Goal: Complete application form: Complete application form

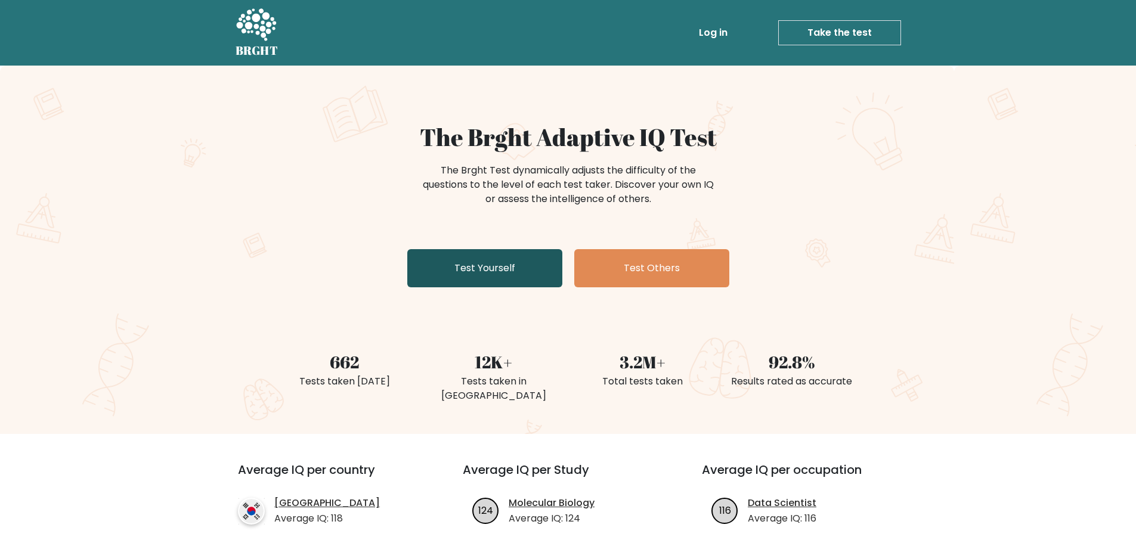
click at [470, 259] on link "Test Yourself" at bounding box center [484, 268] width 155 height 38
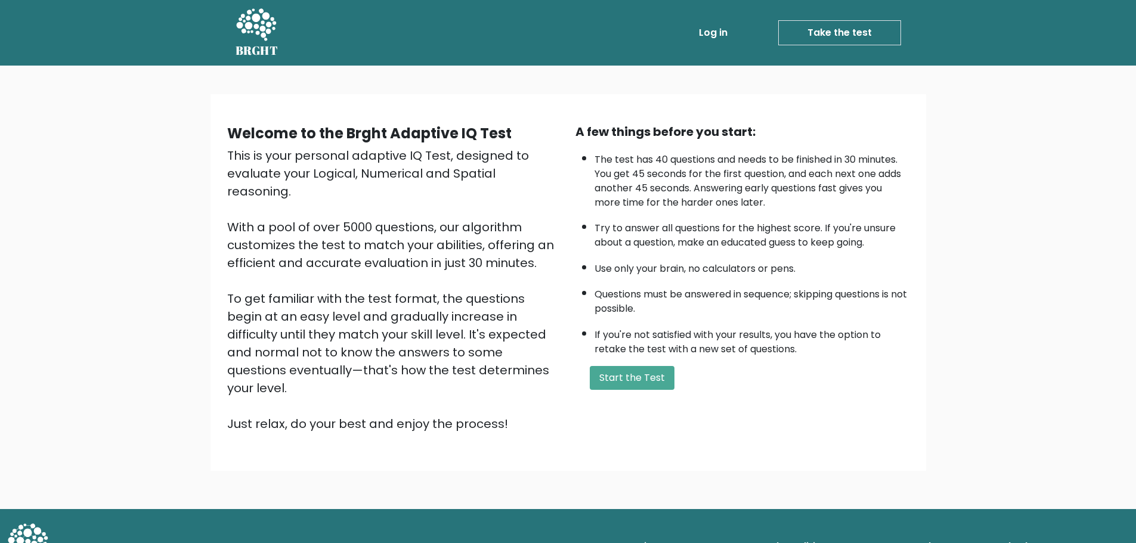
click at [611, 391] on div "A few things before you start: The test has 40 questions and needs to be finish…" at bounding box center [742, 278] width 348 height 310
click at [613, 389] on button "Start the Test" at bounding box center [632, 378] width 85 height 24
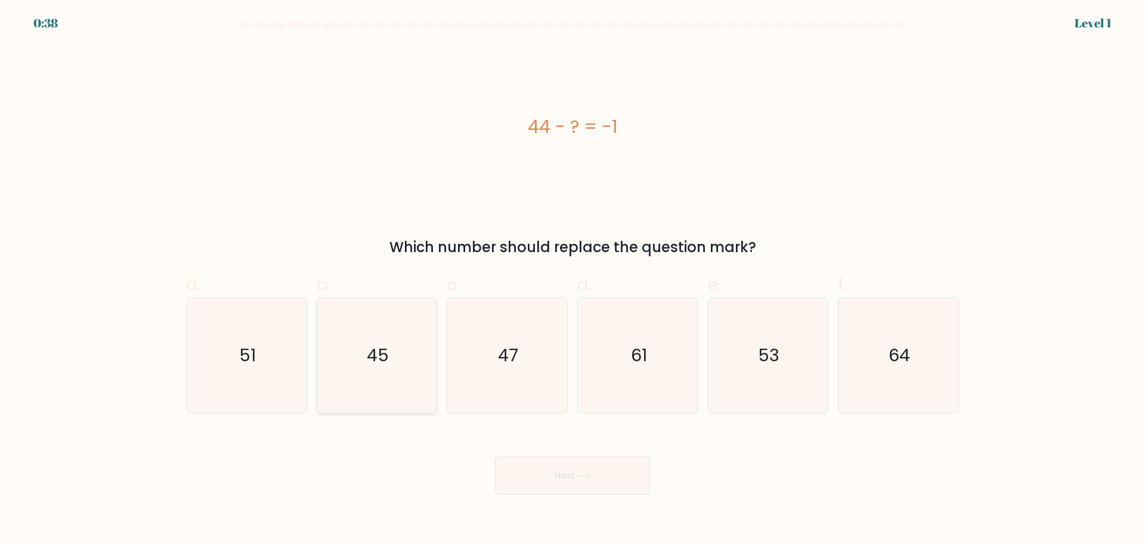
click at [348, 380] on icon "45" at bounding box center [376, 355] width 115 height 115
click at [572, 280] on input "b. 45" at bounding box center [572, 276] width 1 height 8
radio input "true"
click at [534, 464] on button "Next" at bounding box center [572, 476] width 155 height 38
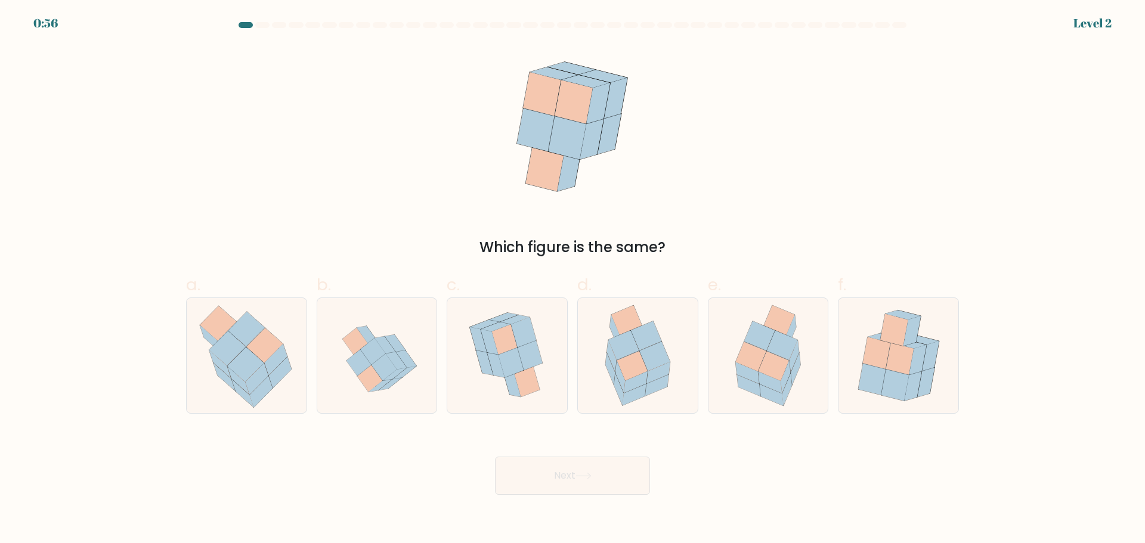
click at [915, 129] on div "Which figure is the same?" at bounding box center [572, 151] width 787 height 213
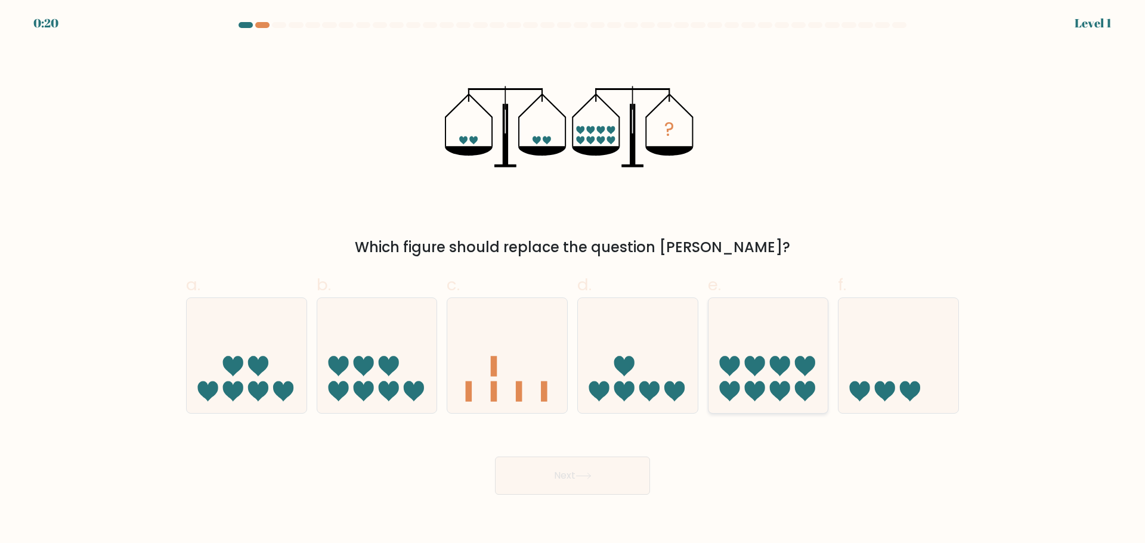
click at [754, 382] on icon at bounding box center [768, 355] width 120 height 99
click at [573, 280] on input "e." at bounding box center [572, 276] width 1 height 8
radio input "true"
click at [572, 472] on button "Next" at bounding box center [572, 476] width 155 height 38
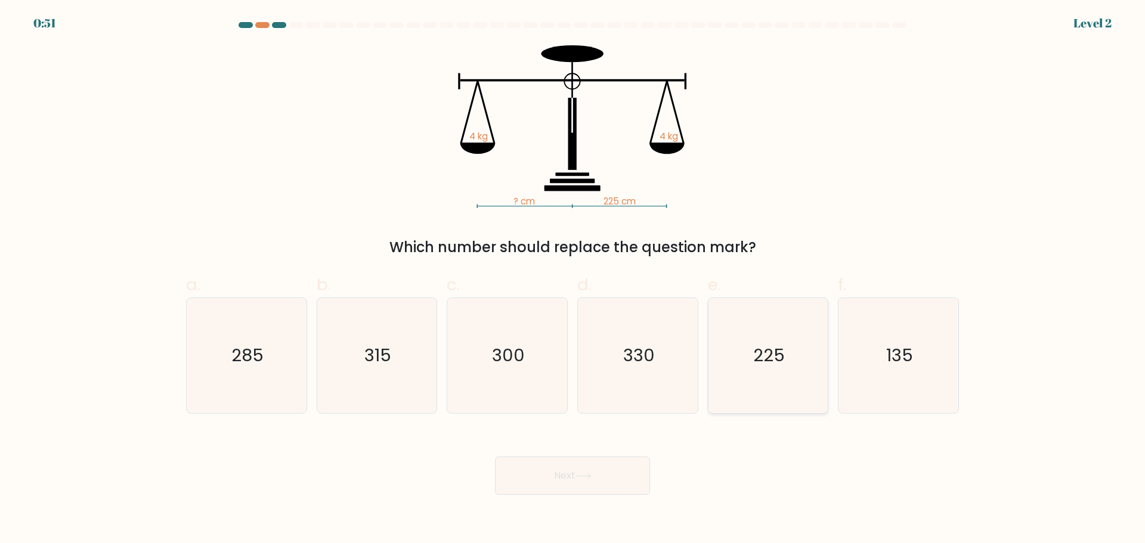
click at [767, 361] on text "225" at bounding box center [769, 355] width 32 height 24
click at [573, 280] on input "e. 225" at bounding box center [572, 276] width 1 height 8
radio input "true"
click at [627, 466] on button "Next" at bounding box center [572, 476] width 155 height 38
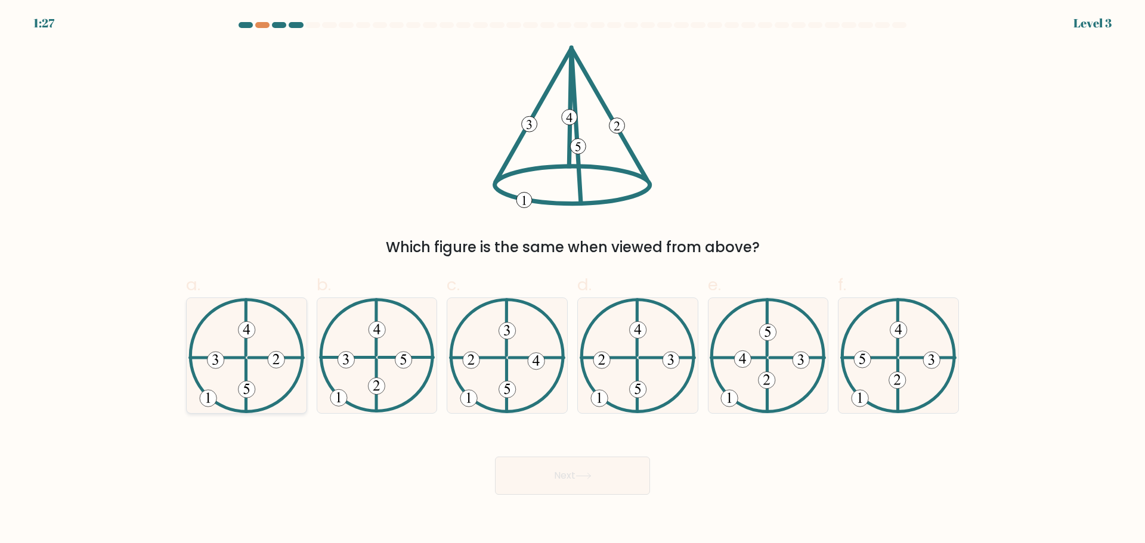
click at [238, 358] on 129 at bounding box center [217, 358] width 54 height 0
click at [572, 280] on input "a." at bounding box center [572, 276] width 1 height 8
radio input "true"
click at [554, 488] on button "Next" at bounding box center [572, 476] width 155 height 38
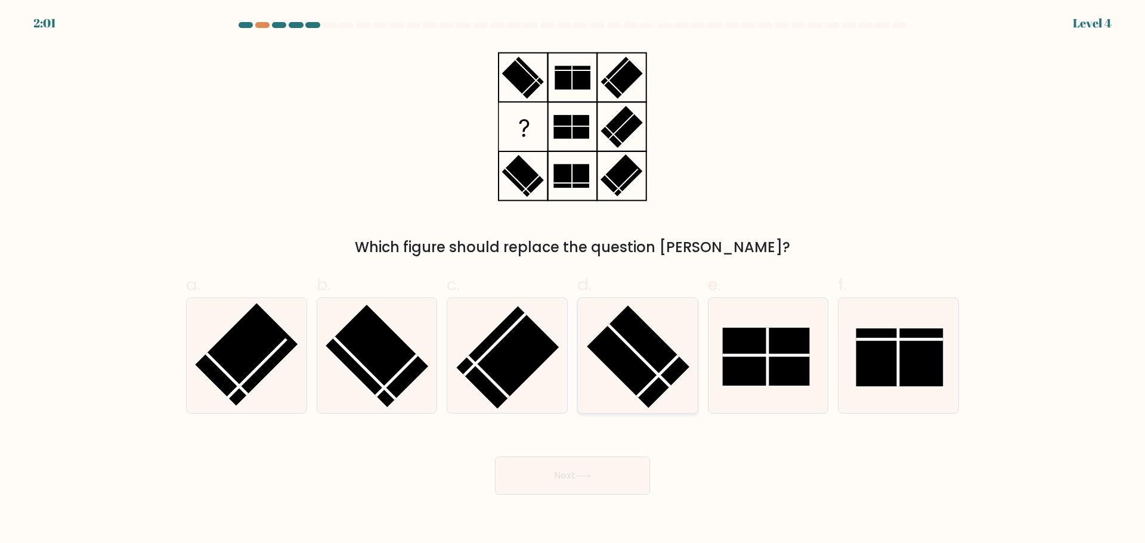
click at [646, 348] on rect at bounding box center [638, 356] width 103 height 103
click at [573, 280] on input "d." at bounding box center [572, 276] width 1 height 8
radio input "true"
click at [594, 482] on button "Next" at bounding box center [572, 476] width 155 height 38
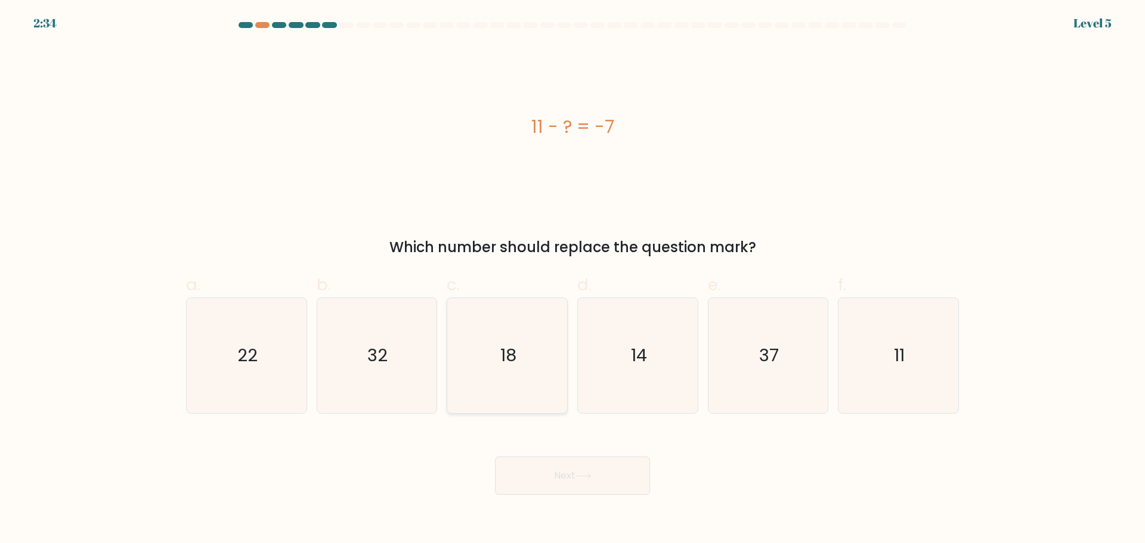
click at [491, 349] on icon "18" at bounding box center [507, 355] width 115 height 115
click at [572, 280] on input "c. 18" at bounding box center [572, 276] width 1 height 8
radio input "true"
click at [568, 476] on button "Next" at bounding box center [572, 476] width 155 height 38
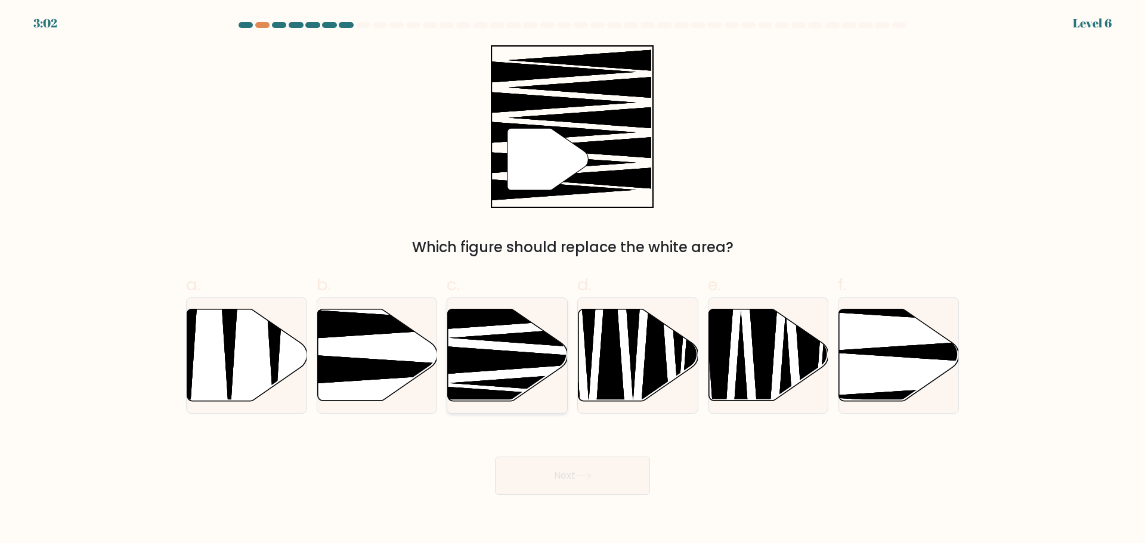
click at [488, 352] on icon at bounding box center [530, 360] width 215 height 31
click at [572, 280] on input "c." at bounding box center [572, 276] width 1 height 8
radio input "true"
click at [526, 476] on button "Next" at bounding box center [572, 476] width 155 height 38
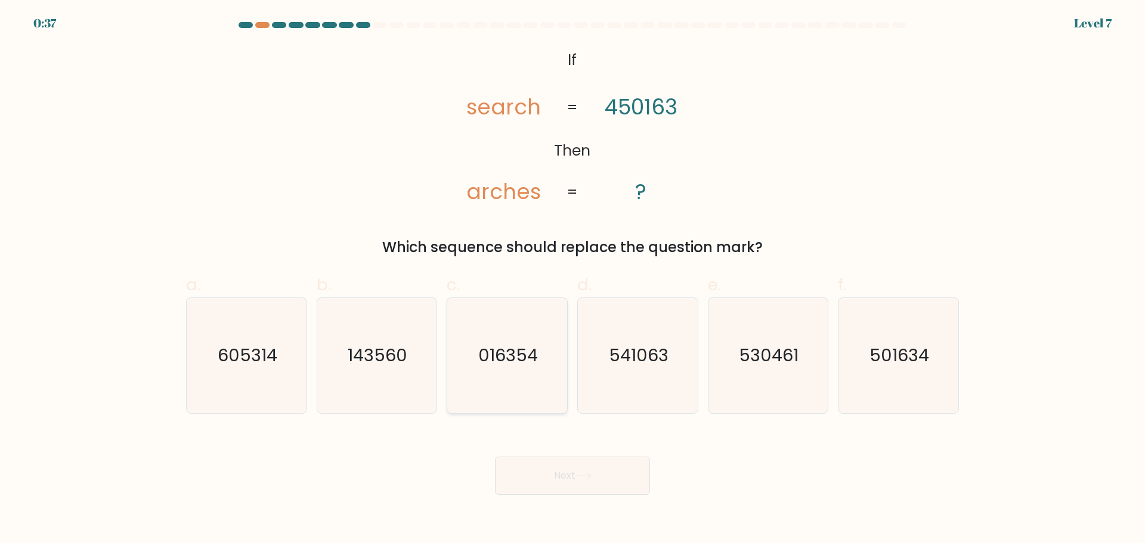
click at [510, 377] on icon "016354" at bounding box center [507, 355] width 115 height 115
click at [572, 280] on input "c. 016354" at bounding box center [572, 276] width 1 height 8
radio input "true"
click at [549, 479] on button "Next" at bounding box center [572, 476] width 155 height 38
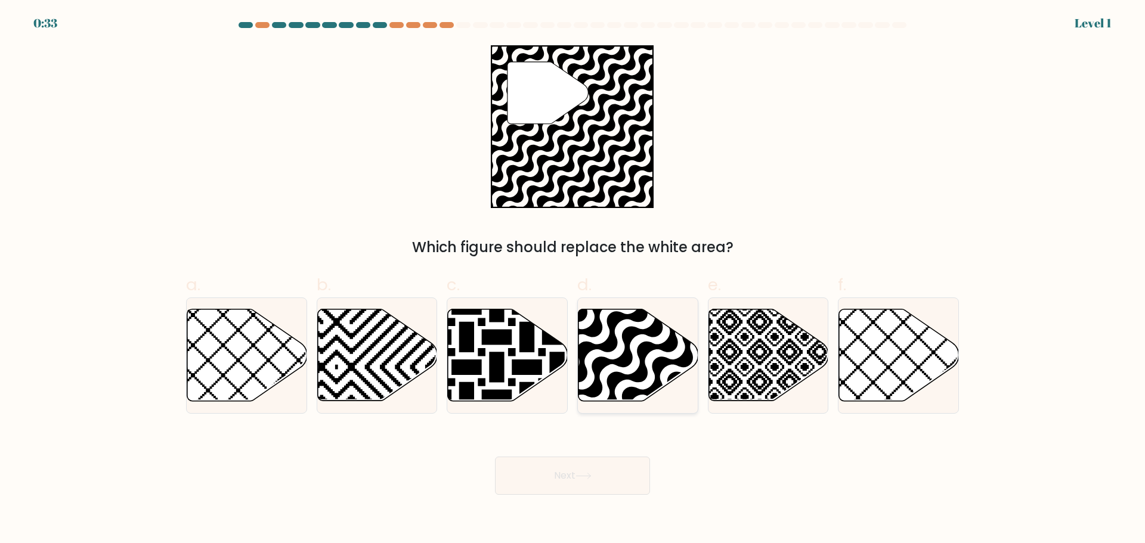
click at [662, 355] on icon at bounding box center [638, 355] width 120 height 92
click at [573, 280] on input "d." at bounding box center [572, 276] width 1 height 8
radio input "true"
click at [631, 479] on button "Next" at bounding box center [572, 476] width 155 height 38
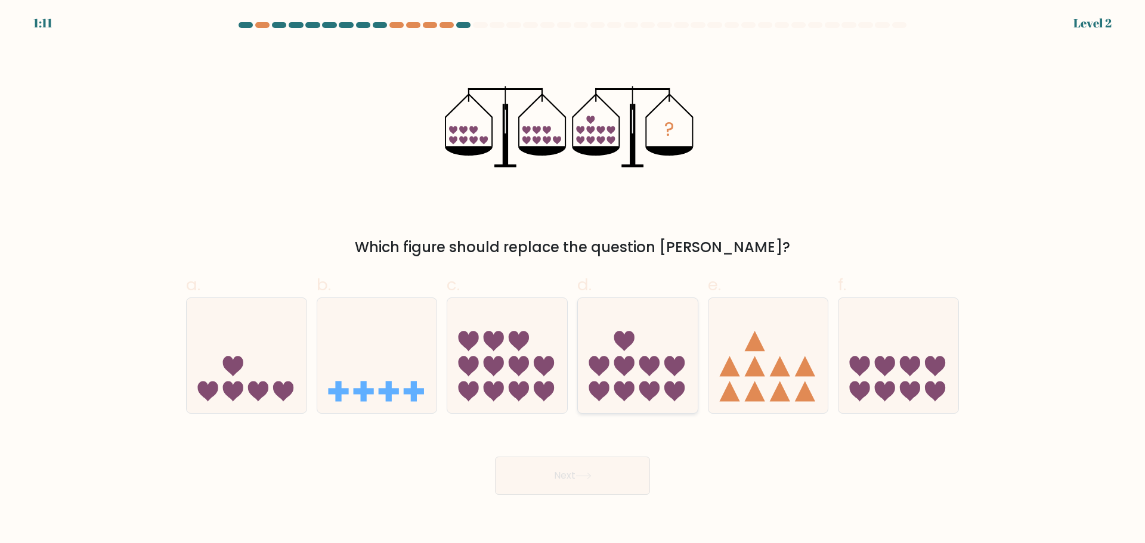
click at [618, 379] on icon at bounding box center [638, 355] width 120 height 99
click at [573, 280] on input "d." at bounding box center [572, 276] width 1 height 8
radio input "true"
click at [578, 481] on button "Next" at bounding box center [572, 476] width 155 height 38
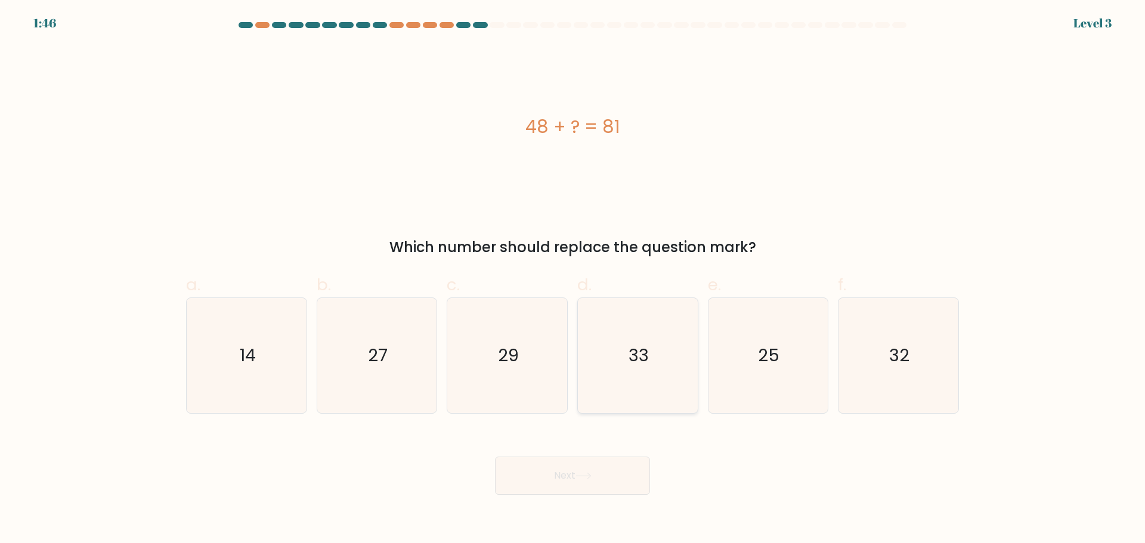
click at [667, 365] on icon "33" at bounding box center [637, 355] width 115 height 115
click at [573, 280] on input "d. 33" at bounding box center [572, 276] width 1 height 8
radio input "true"
click at [606, 466] on button "Next" at bounding box center [572, 476] width 155 height 38
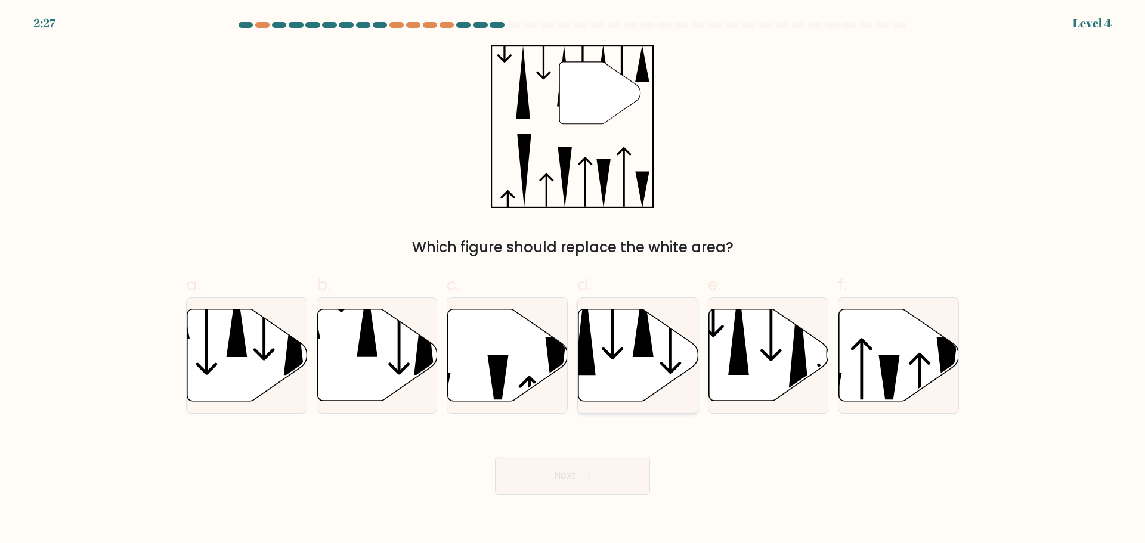
click at [614, 353] on icon at bounding box center [612, 323] width 21 height 74
click at [573, 280] on input "d." at bounding box center [572, 276] width 1 height 8
radio input "true"
click at [583, 482] on button "Next" at bounding box center [572, 476] width 155 height 38
